Goal: Find specific page/section: Find specific page/section

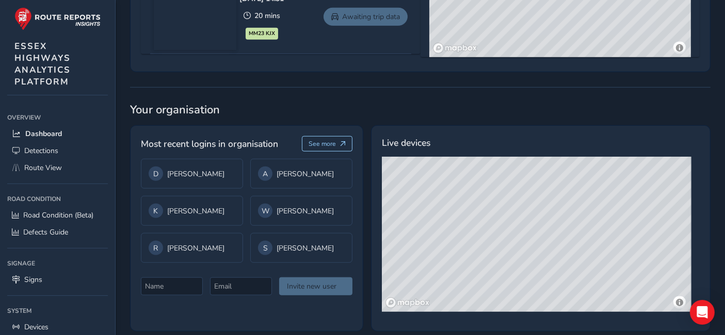
scroll to position [754, 0]
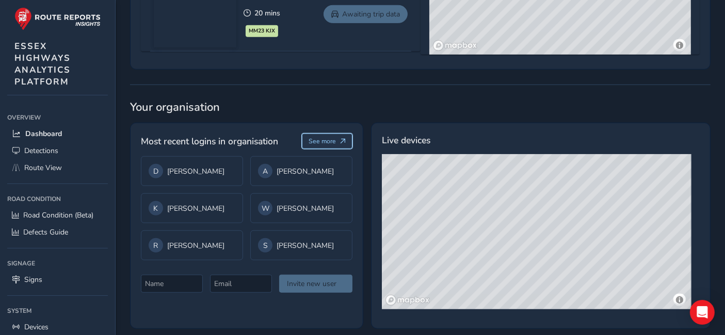
click at [337, 140] on button "See more" at bounding box center [327, 141] width 51 height 15
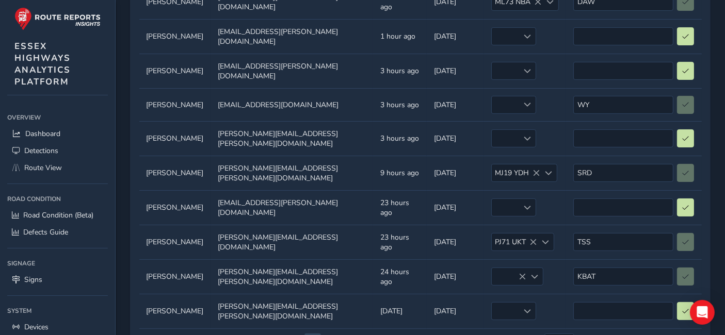
scroll to position [192, 0]
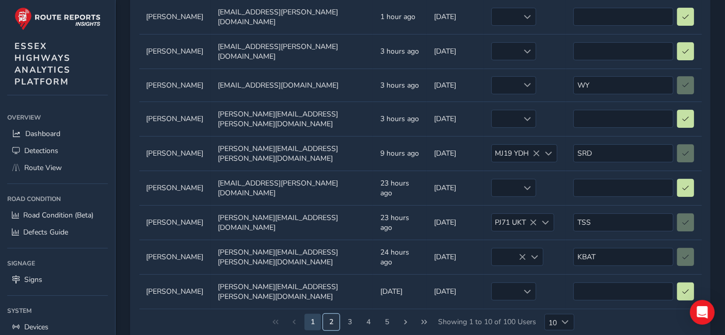
click at [333, 314] on button "2" at bounding box center [331, 322] width 17 height 17
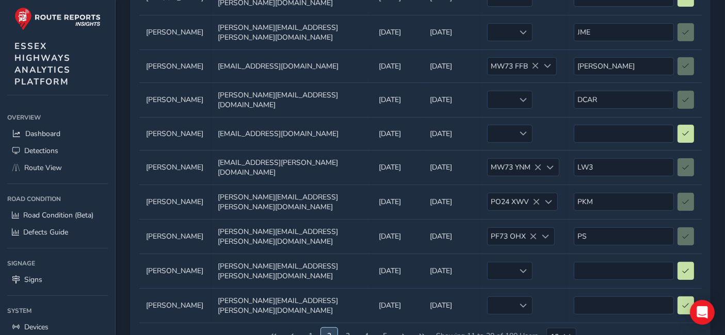
scroll to position [177, 0]
click at [350, 328] on button "3" at bounding box center [347, 336] width 17 height 17
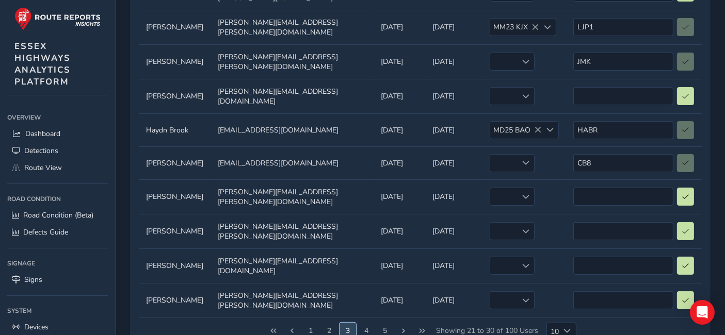
scroll to position [183, 0]
click at [363, 322] on button "4" at bounding box center [366, 330] width 17 height 17
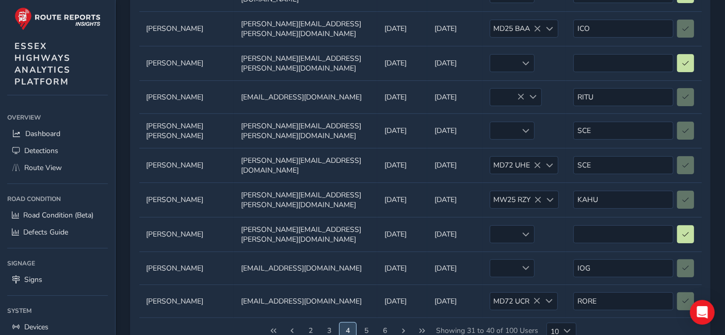
scroll to position [192, 0]
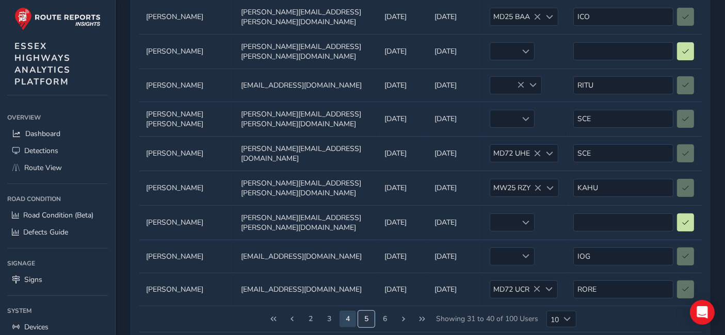
click at [370, 311] on button "5" at bounding box center [366, 319] width 17 height 17
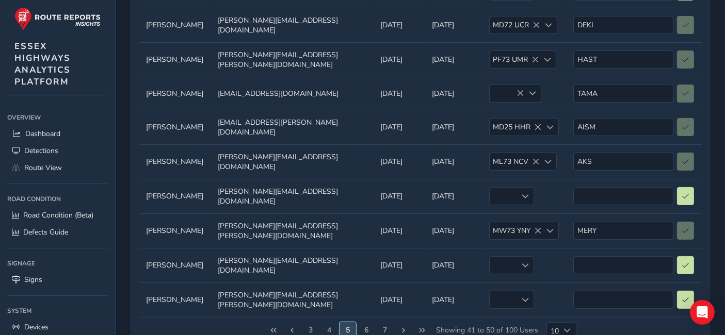
scroll to position [185, 0]
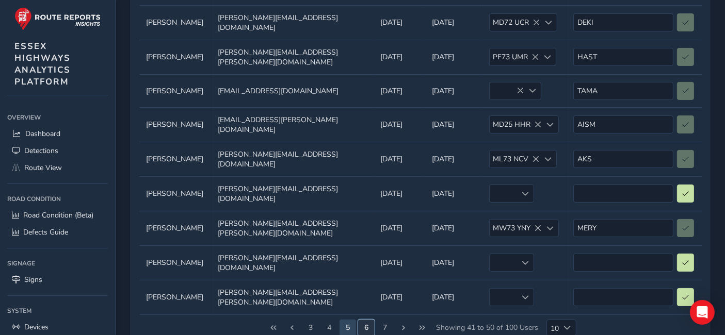
click at [365, 320] on button "6" at bounding box center [366, 328] width 17 height 17
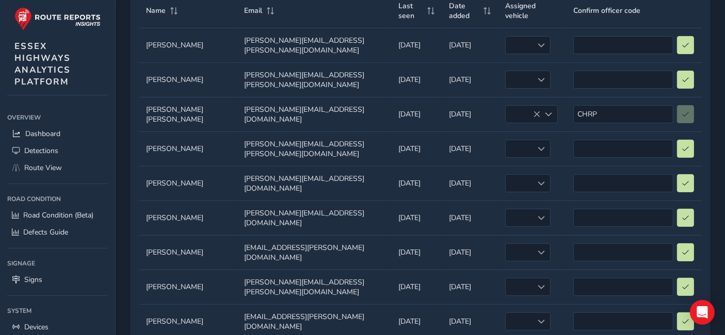
scroll to position [204, 0]
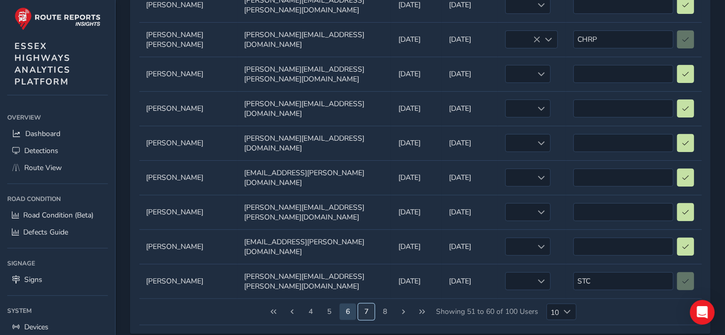
click at [372, 304] on button "7" at bounding box center [366, 312] width 17 height 17
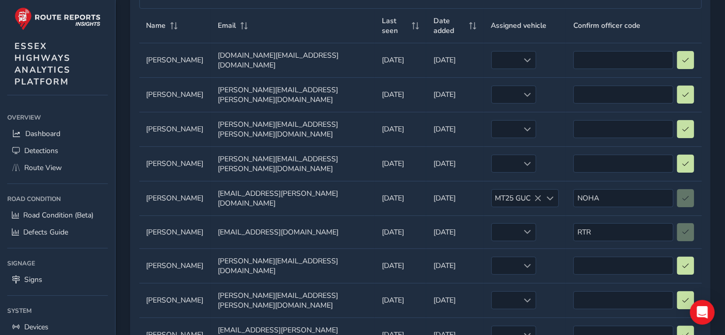
scroll to position [192, 0]
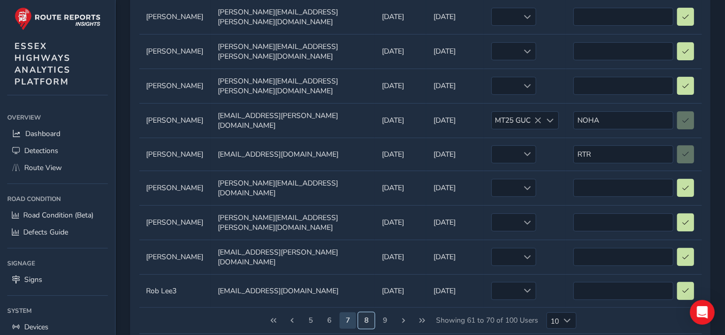
click at [371, 313] on button "8" at bounding box center [366, 321] width 17 height 17
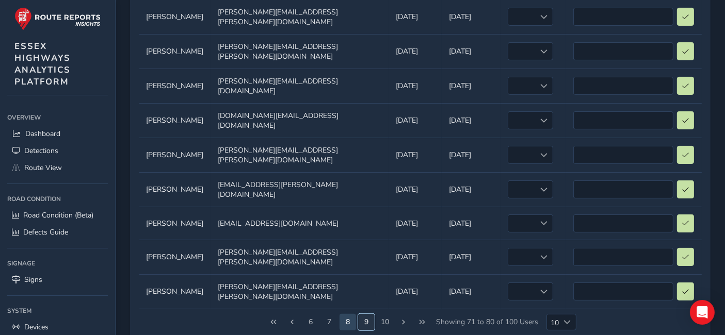
click at [369, 314] on button "9" at bounding box center [366, 322] width 17 height 17
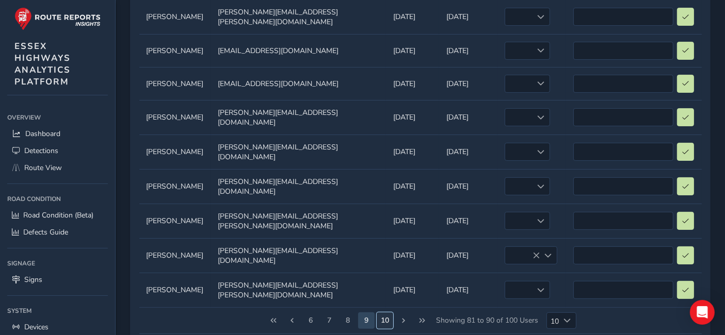
click at [387, 313] on button "10" at bounding box center [385, 321] width 17 height 17
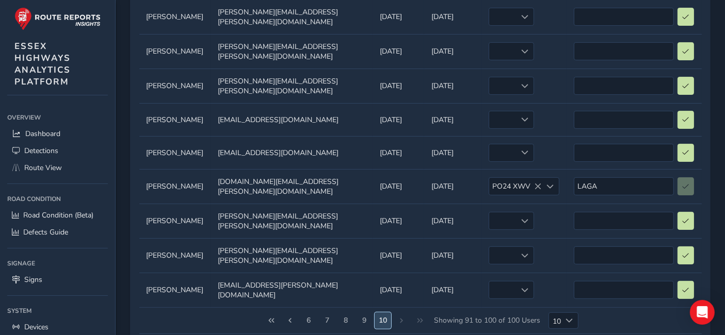
click at [382, 313] on button "10" at bounding box center [382, 321] width 17 height 17
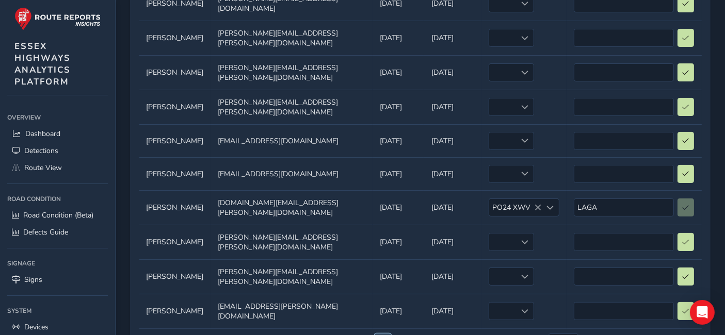
scroll to position [167, 0]
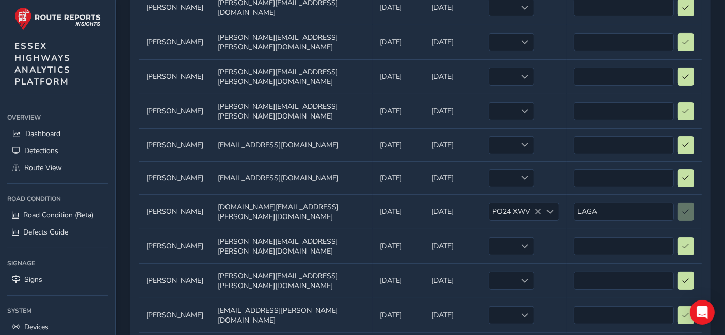
click at [179, 194] on td "Name Name [PERSON_NAME]" at bounding box center [175, 211] width 72 height 35
click at [224, 194] on td "Email Email [DOMAIN_NAME][EMAIL_ADDRESS][PERSON_NAME][DOMAIN_NAME]" at bounding box center [292, 211] width 162 height 35
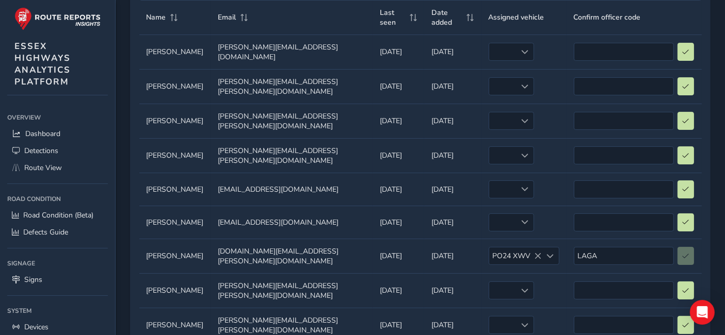
scroll to position [118, 0]
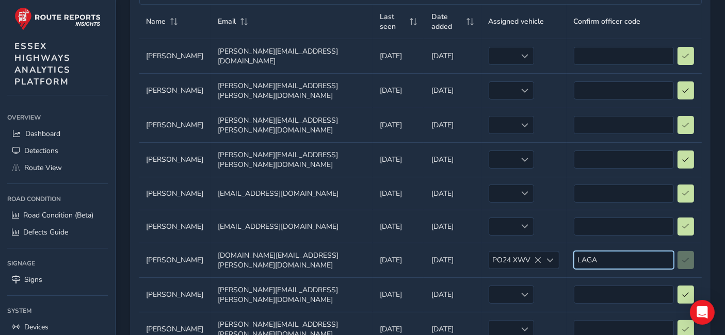
click at [638, 251] on input "LAGA" at bounding box center [624, 260] width 100 height 18
type input "L"
click at [680, 251] on button at bounding box center [685, 260] width 17 height 18
type input "LAGA"
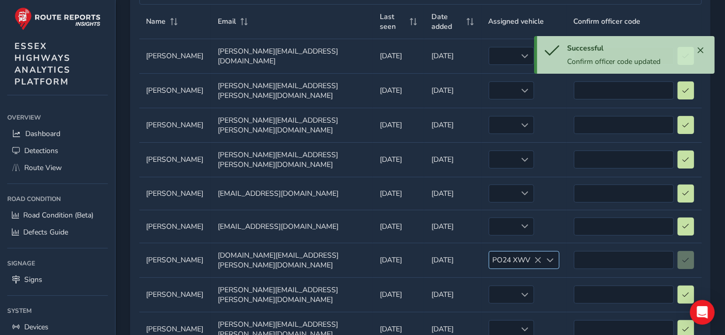
click at [552, 257] on span at bounding box center [549, 260] width 7 height 7
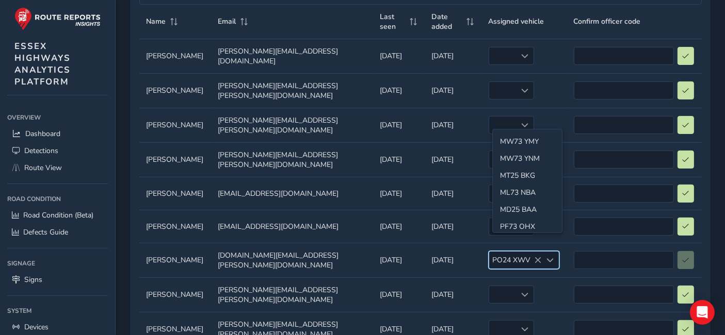
scroll to position [281, 0]
click at [516, 252] on span "PO24 XWV" at bounding box center [515, 260] width 53 height 17
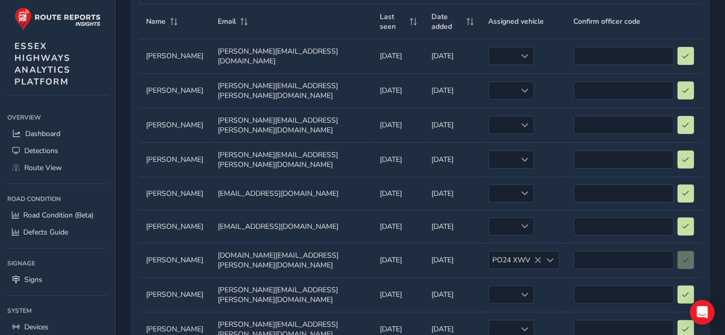
click at [171, 243] on td "Name Name [PERSON_NAME]" at bounding box center [175, 260] width 72 height 35
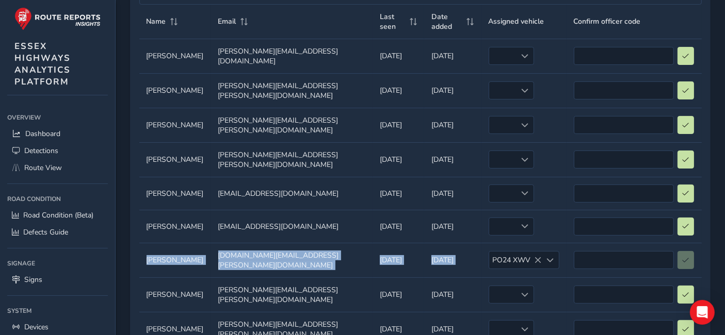
drag, startPoint x: 145, startPoint y: 240, endPoint x: 621, endPoint y: 253, distance: 476.2
click at [621, 253] on tr "Name Name [PERSON_NAME] Email Email [PERSON_NAME][DOMAIN_NAME][EMAIL_ADDRESS][P…" at bounding box center [420, 260] width 562 height 35
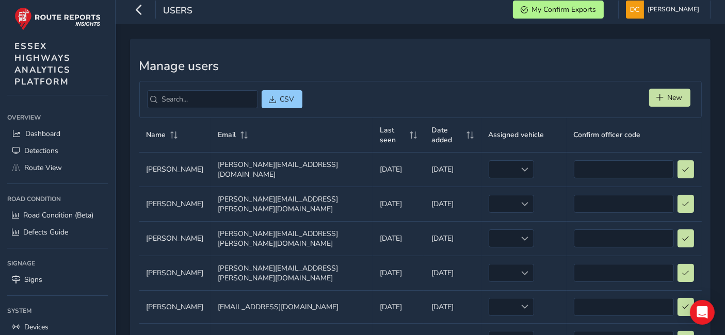
scroll to position [0, 0]
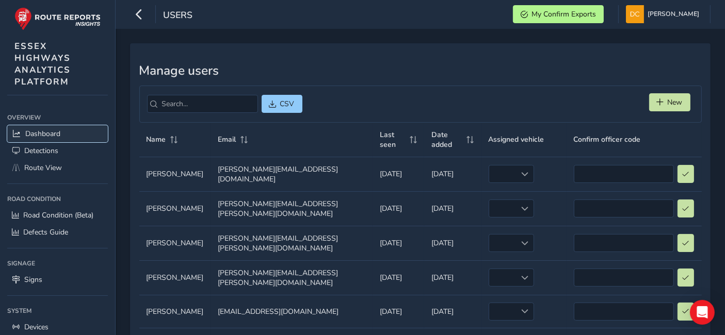
click at [35, 139] on link "Dashboard" at bounding box center [57, 133] width 101 height 17
